Goal: Find specific fact

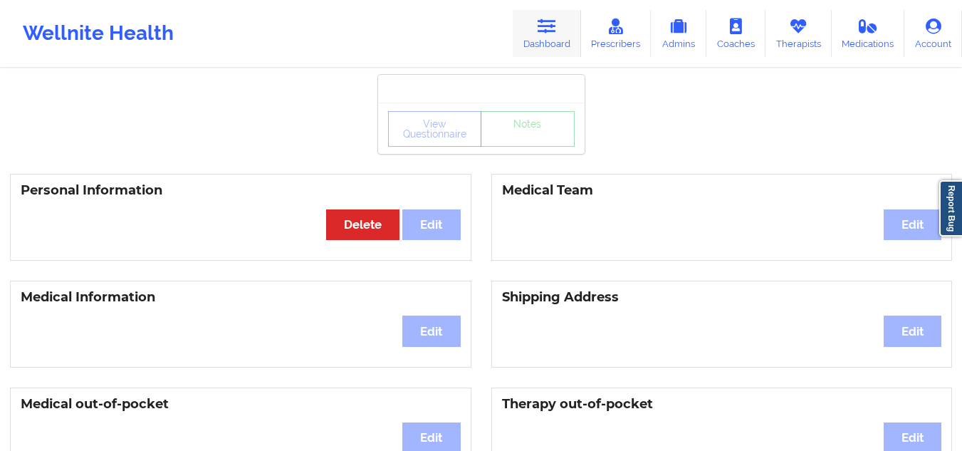
click at [552, 31] on icon at bounding box center [547, 27] width 19 height 16
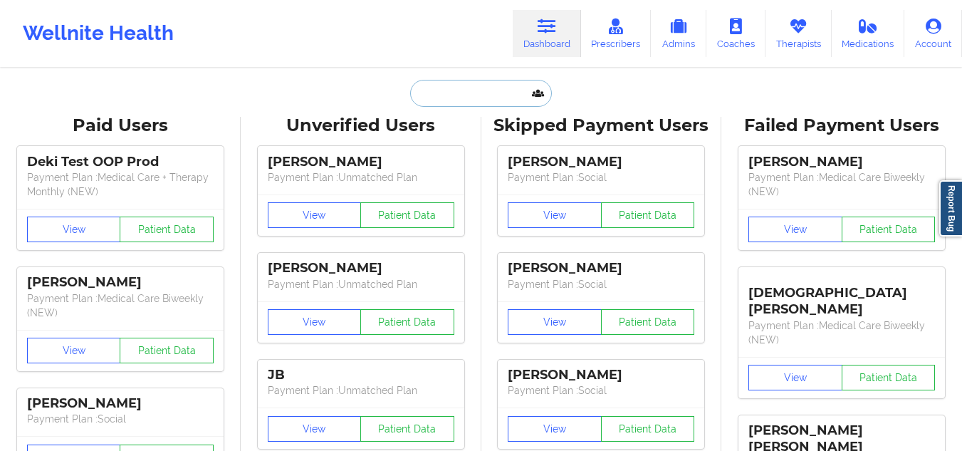
click at [492, 93] on input "text" at bounding box center [480, 93] width 141 height 27
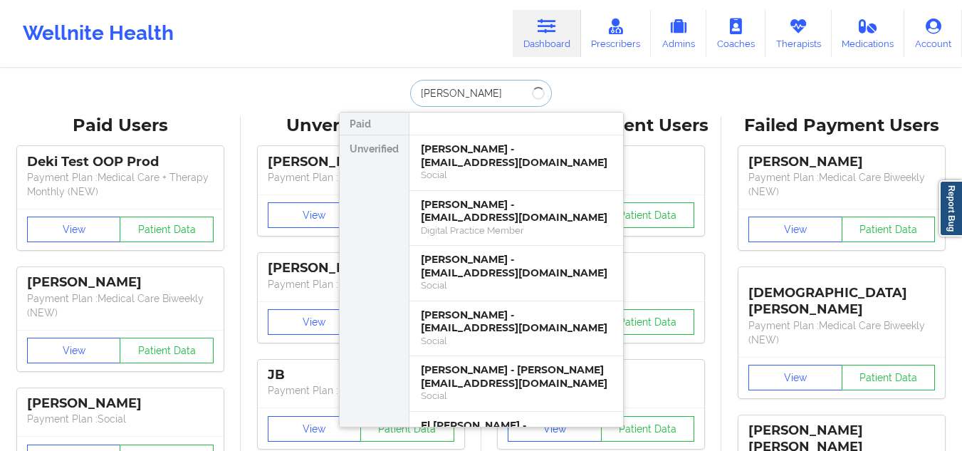
type input "[PERSON_NAME] [PERSON_NAME]"
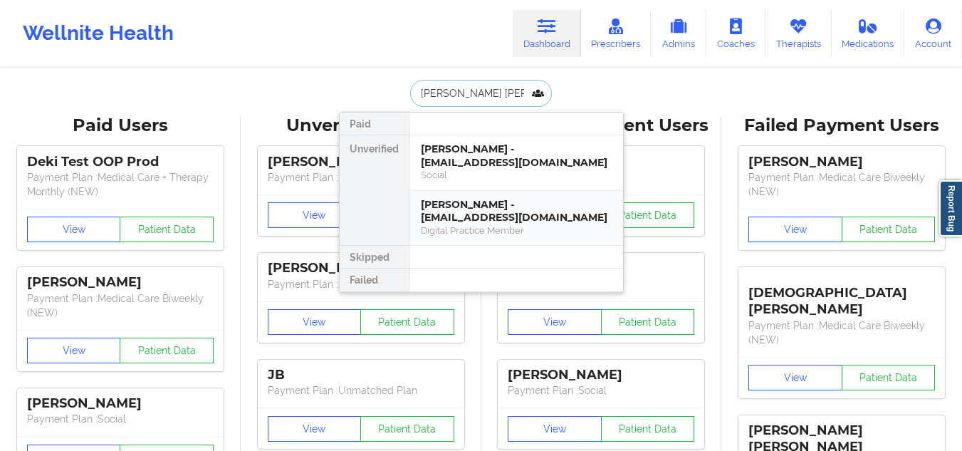
click at [517, 228] on div "Digital Practice Member" at bounding box center [516, 230] width 191 height 12
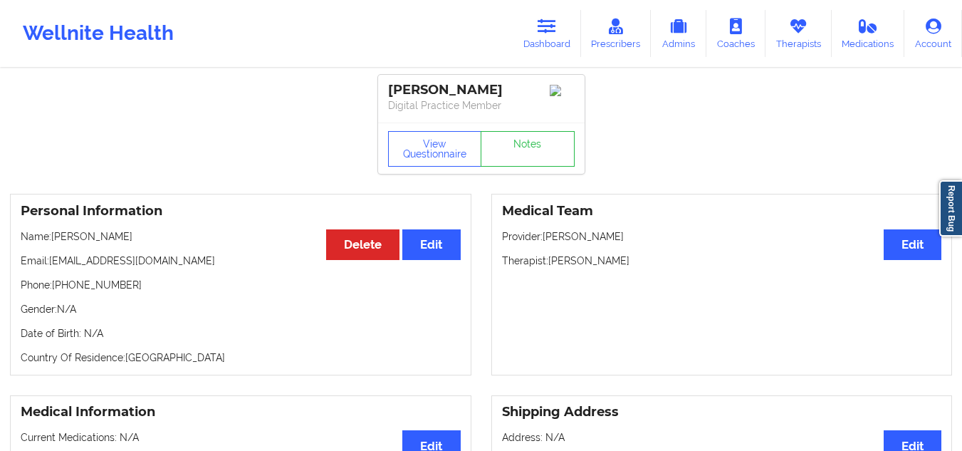
click at [113, 302] on div "Personal Information Edit Delete Name: [PERSON_NAME] Email: [EMAIL_ADDRESS][DOM…" at bounding box center [240, 285] width 461 height 182
drag, startPoint x: 122, startPoint y: 286, endPoint x: 63, endPoint y: 282, distance: 59.2
click at [63, 282] on p "Phone: [PHONE_NUMBER]" at bounding box center [241, 285] width 440 height 14
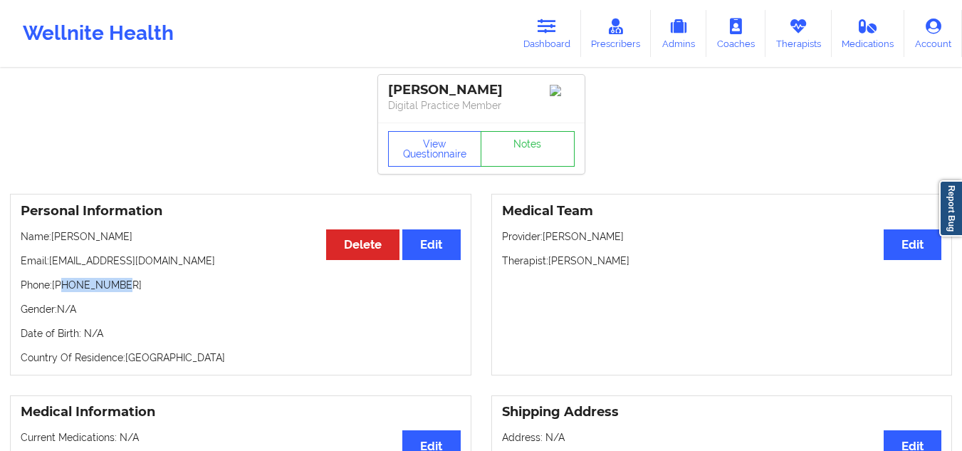
copy p "3026827786"
